Goal: Navigation & Orientation: Find specific page/section

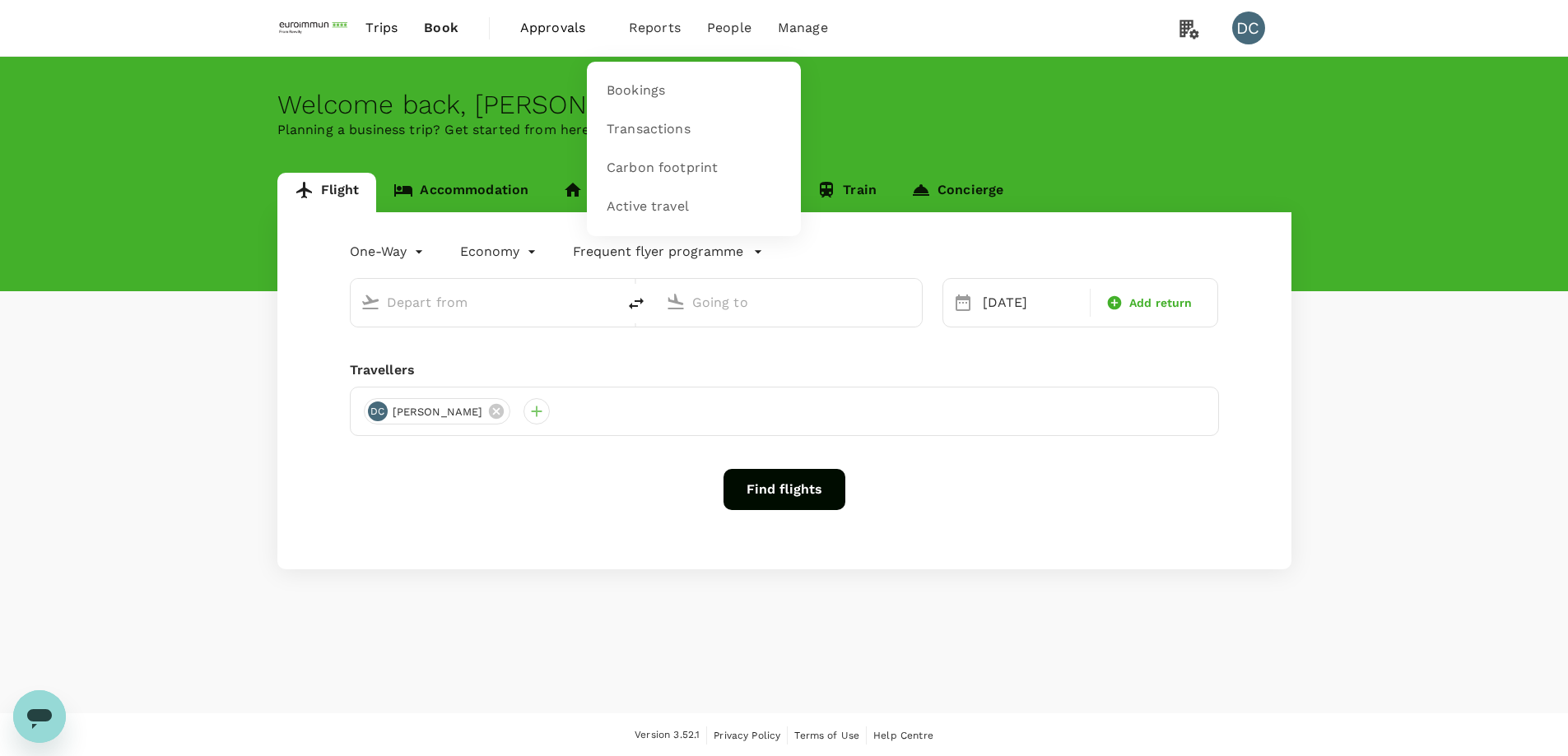
type input "roundtrip"
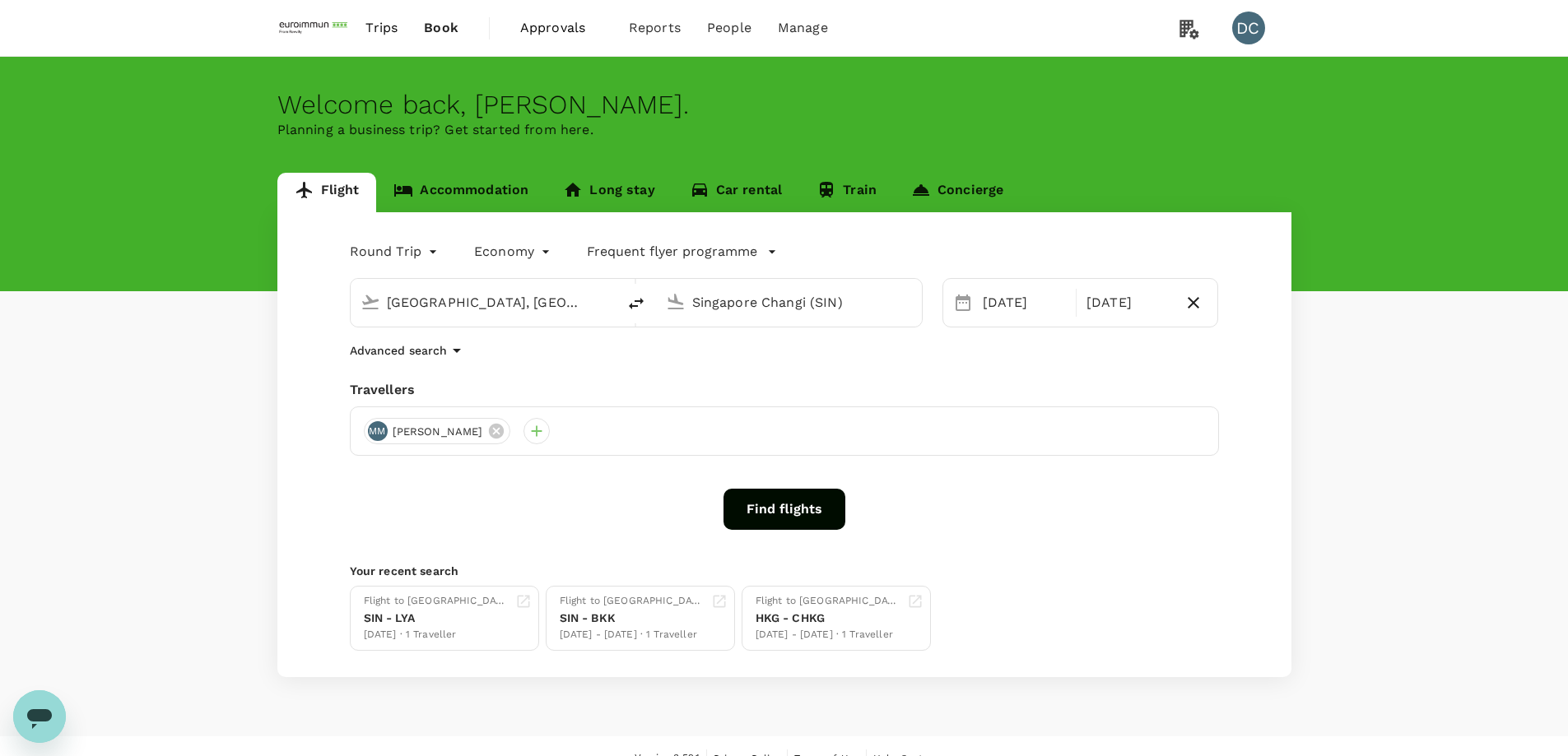
type input "Hong Kong, Hong Kong (any)"
type input "Singapore Changi (SIN)"
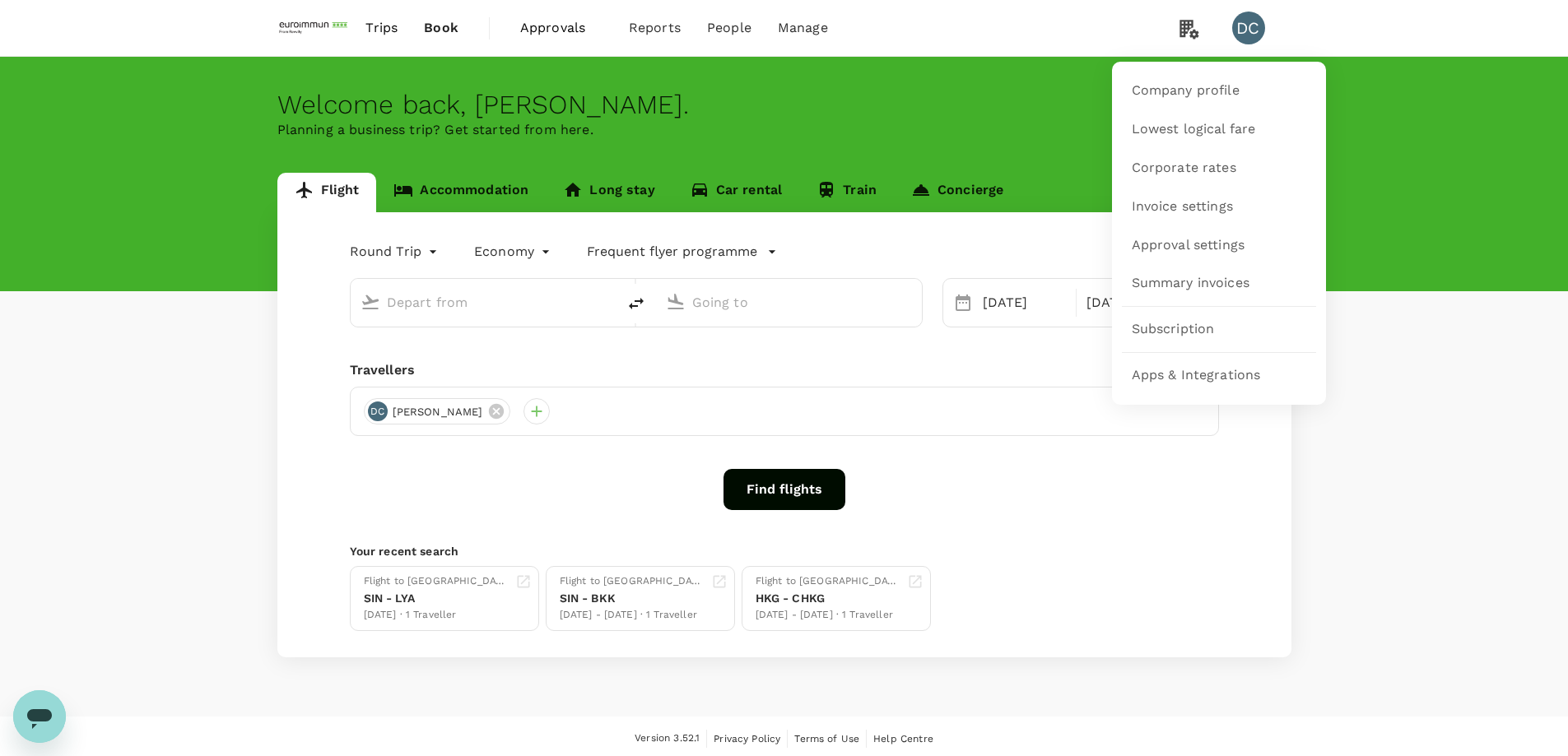
type input "Hong Kong, Hong Kong (any)"
type input "Singapore Changi (SIN)"
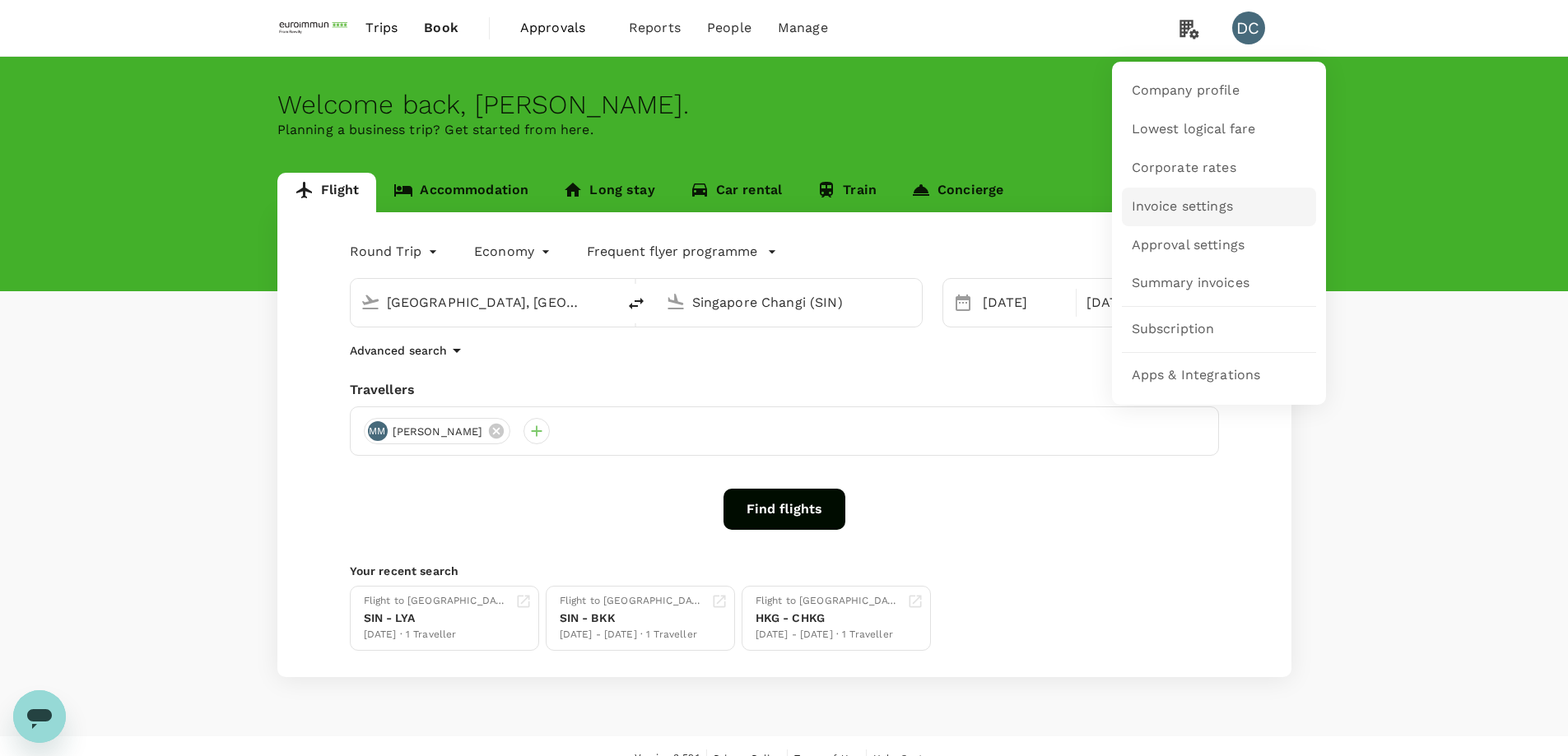
click at [1168, 212] on span "Invoice settings" at bounding box center [1182, 206] width 101 height 19
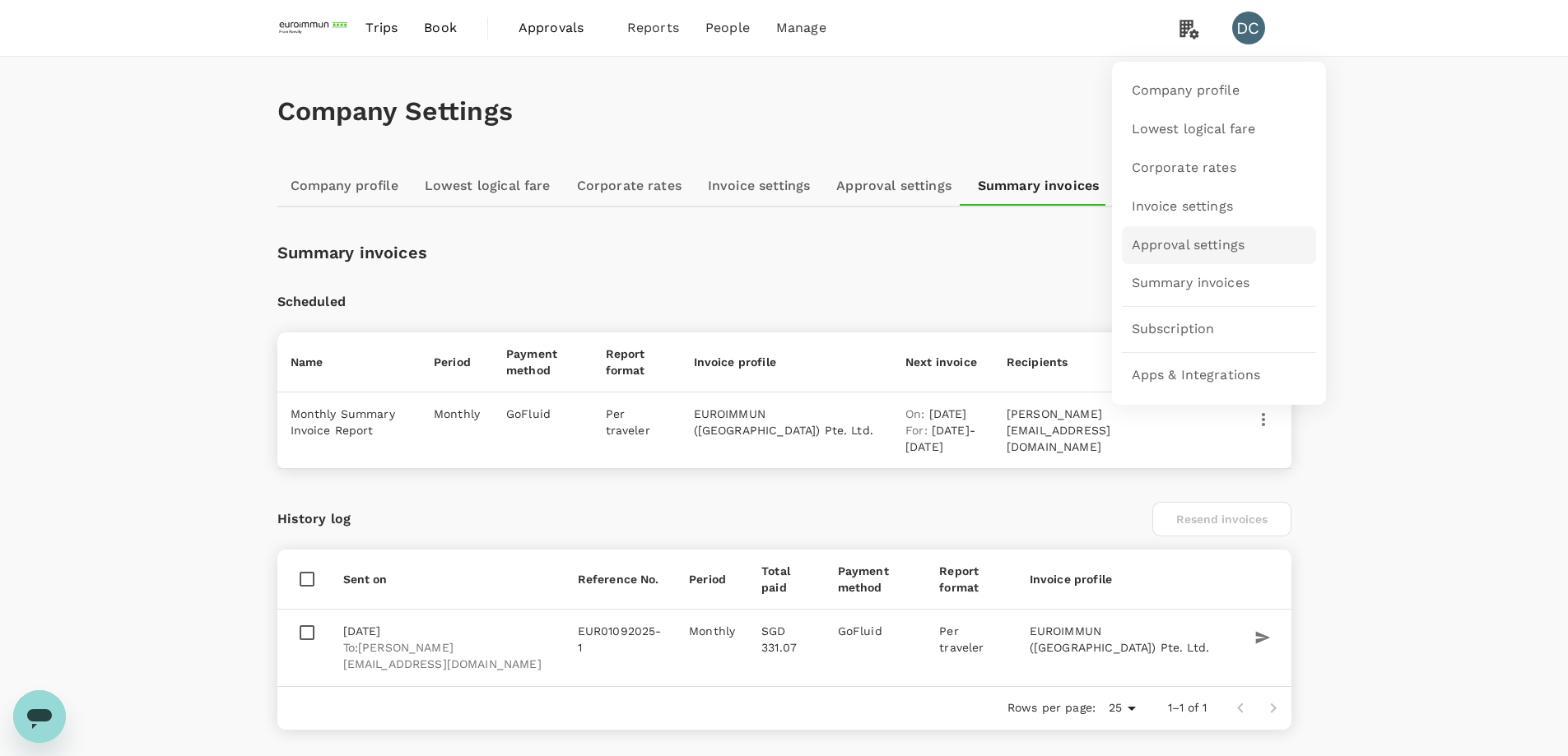
click at [1180, 240] on span "Approval settings" at bounding box center [1189, 245] width 114 height 19
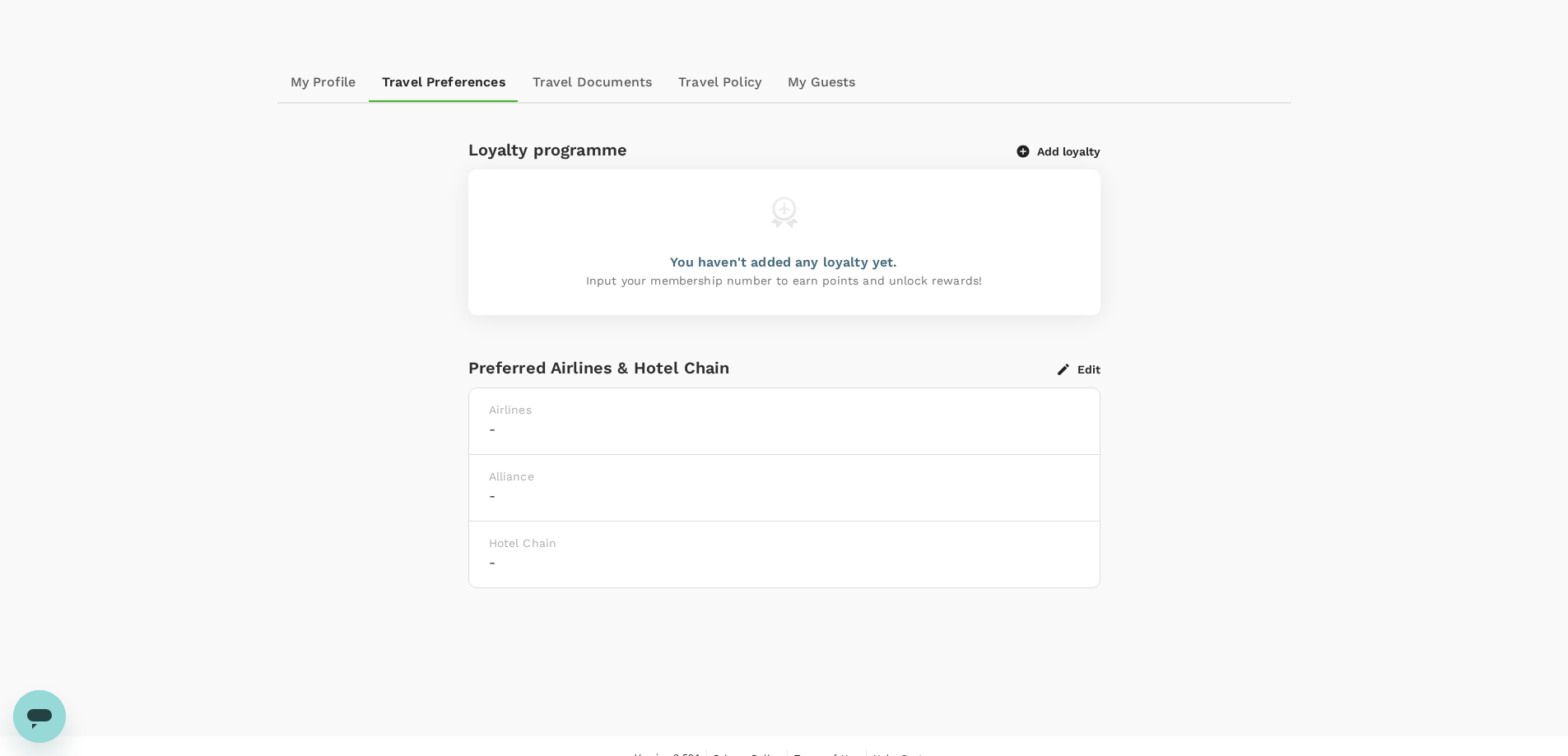
scroll to position [155, 0]
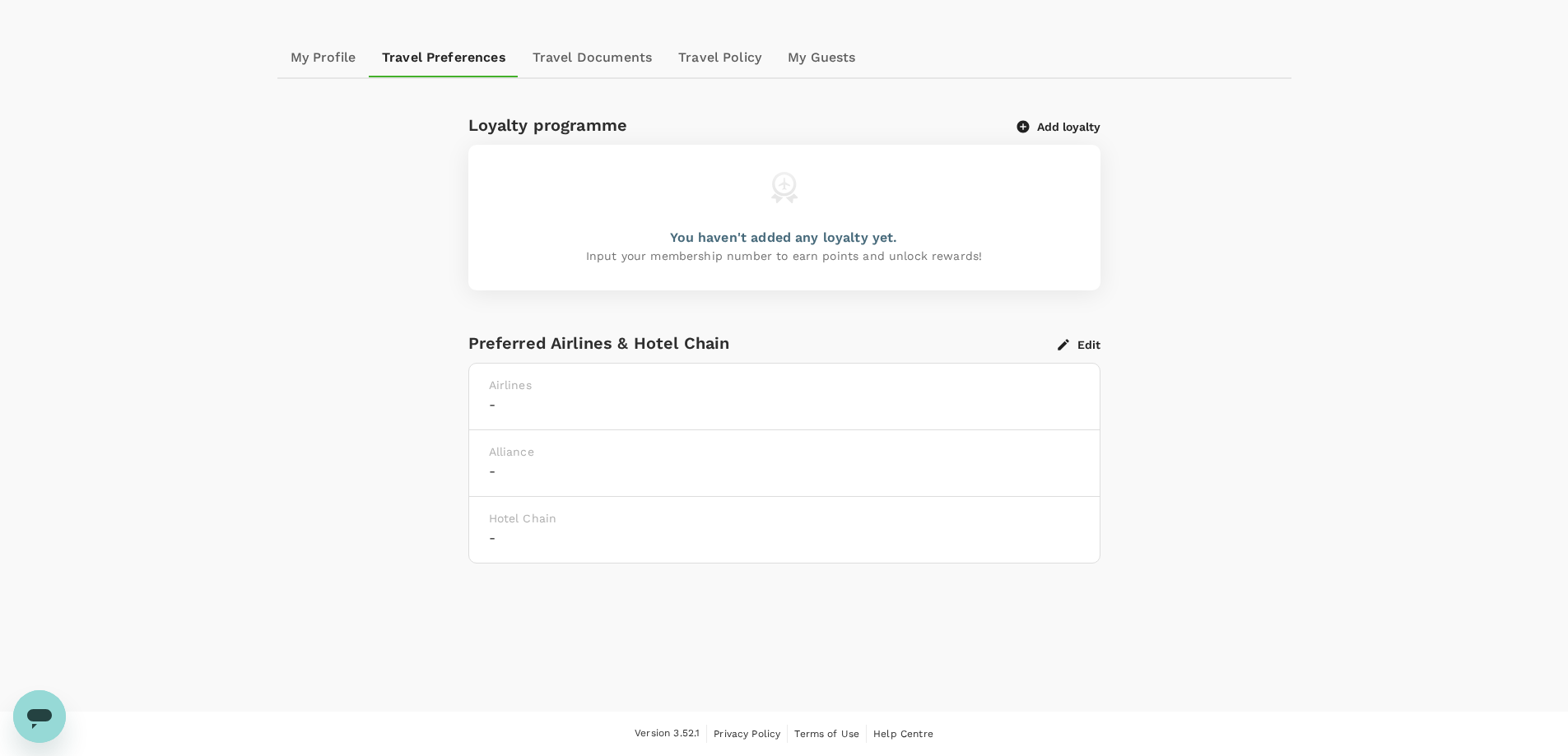
click at [835, 59] on link "My Guests" at bounding box center [821, 58] width 93 height 39
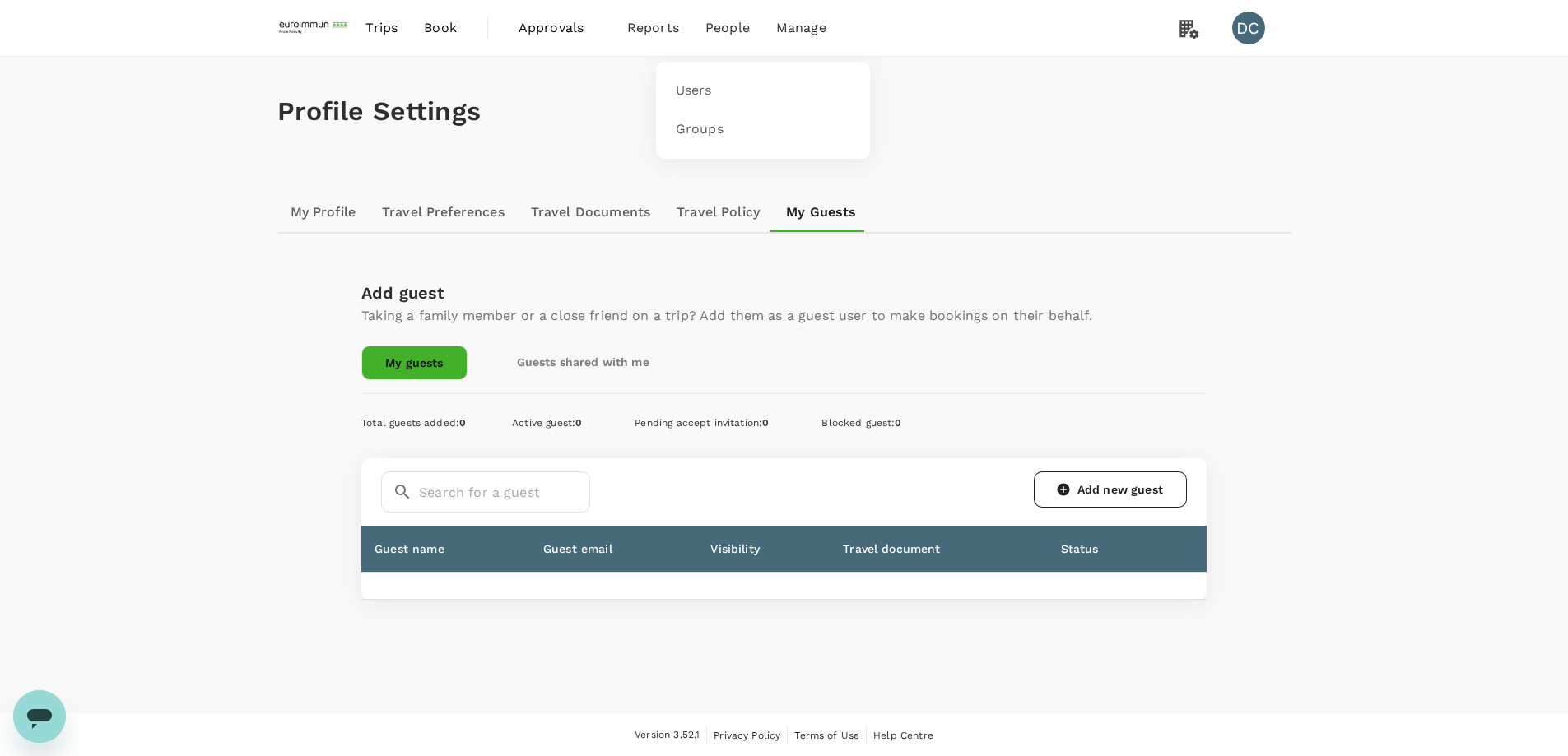
click at [730, 40] on li "People" at bounding box center [727, 28] width 71 height 56
click at [563, 30] on span "Approvals" at bounding box center [559, 27] width 82 height 20
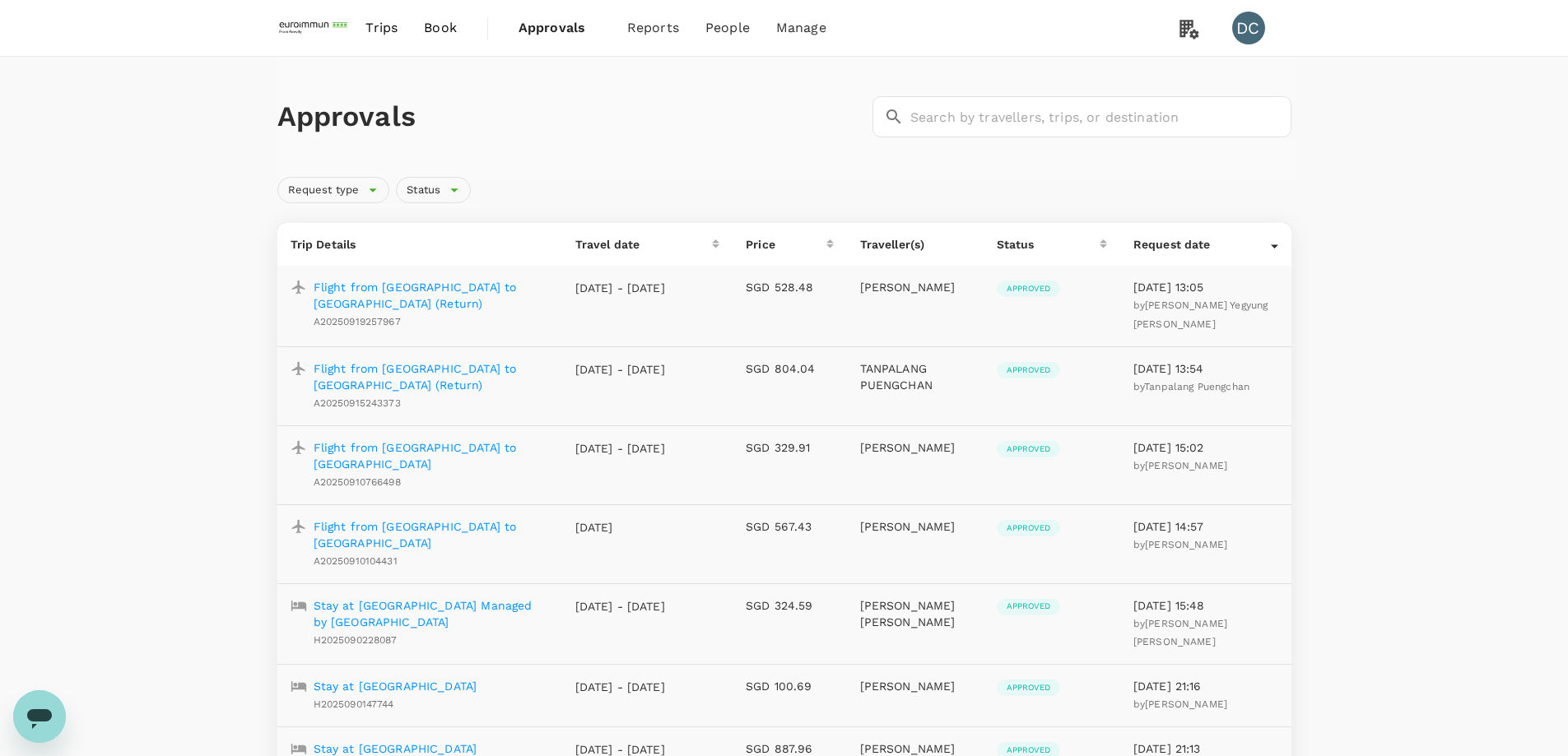
click at [746, 110] on h1 "Approvals" at bounding box center [571, 116] width 589 height 35
click at [659, 217] on link "Carbon footprint" at bounding box center [692, 207] width 195 height 39
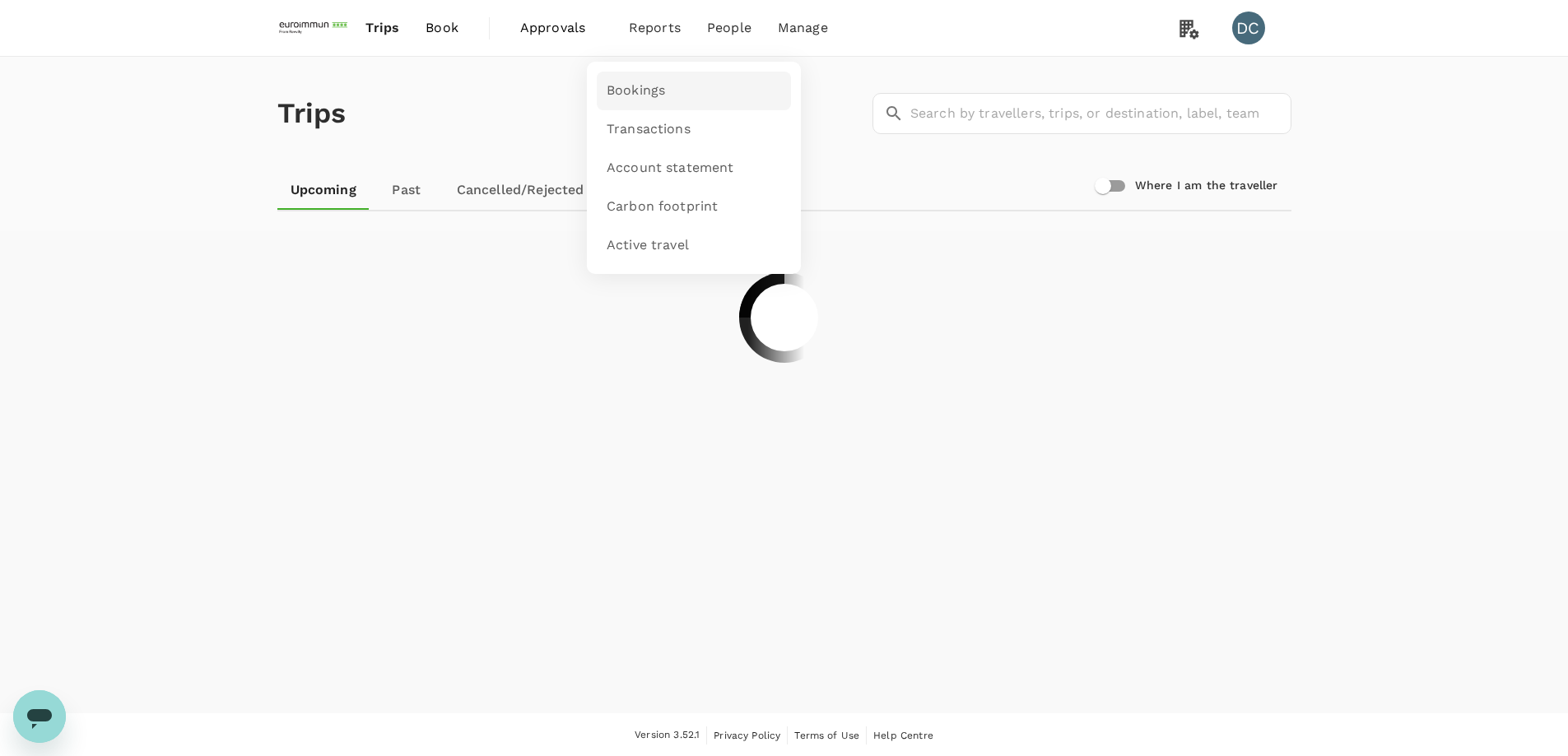
click at [628, 89] on span "Bookings" at bounding box center [636, 91] width 59 height 19
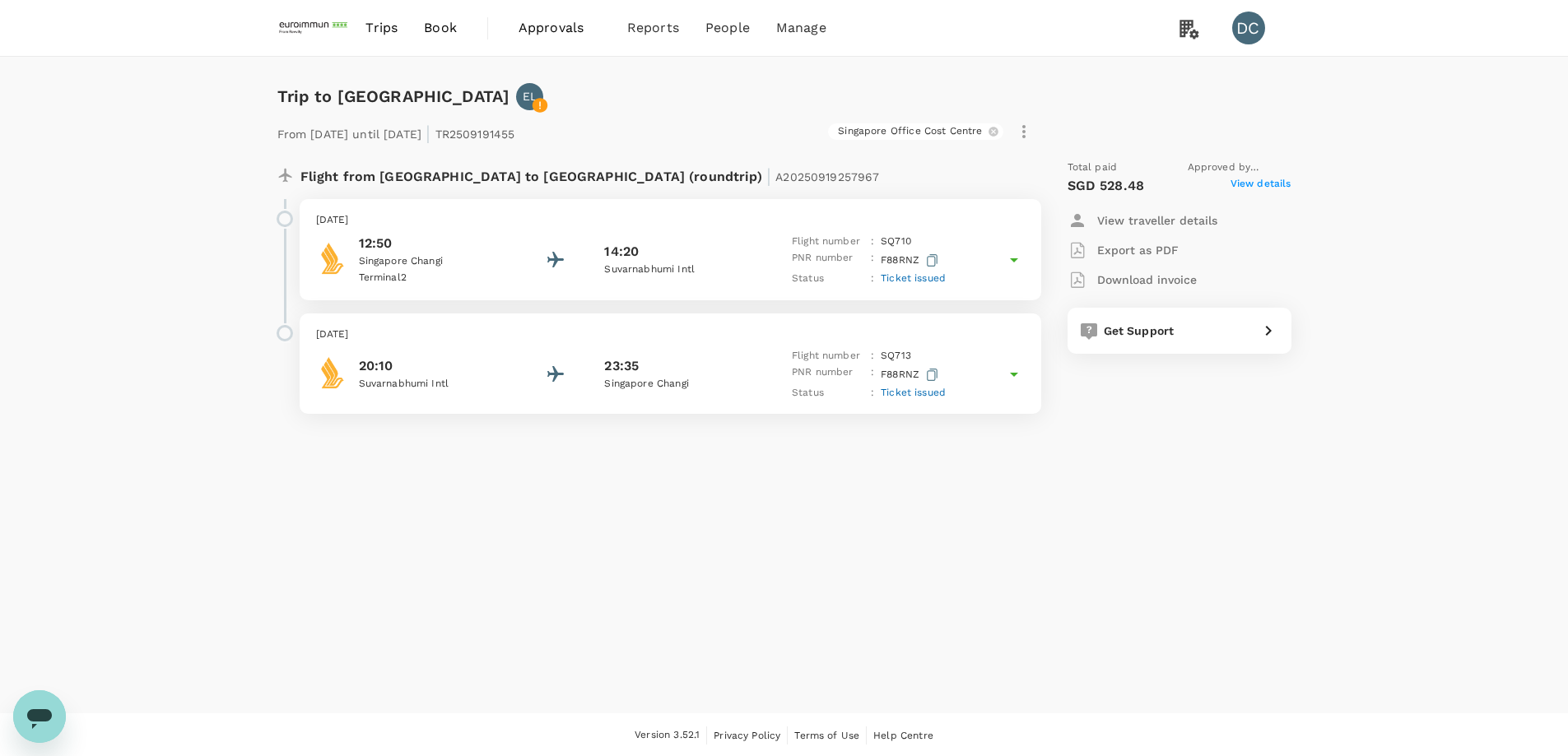
click at [1128, 252] on p "Export as PDF" at bounding box center [1138, 250] width 82 height 16
click at [636, 87] on span "Bookings" at bounding box center [630, 89] width 50 height 16
